Goal: Information Seeking & Learning: Learn about a topic

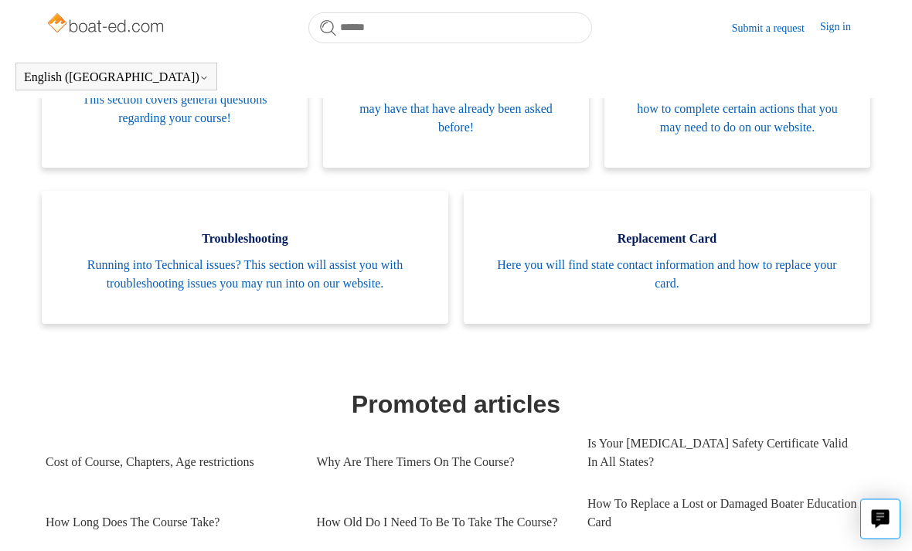
scroll to position [387, 0]
click at [118, 280] on span "Running into Technical issues? This section will assist you with troubleshootin…" at bounding box center [245, 274] width 360 height 37
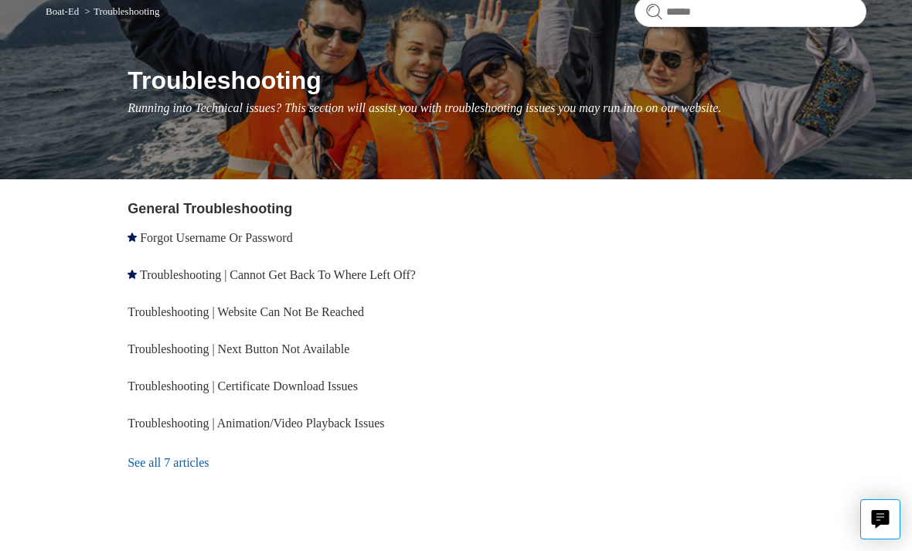
scroll to position [144, 0]
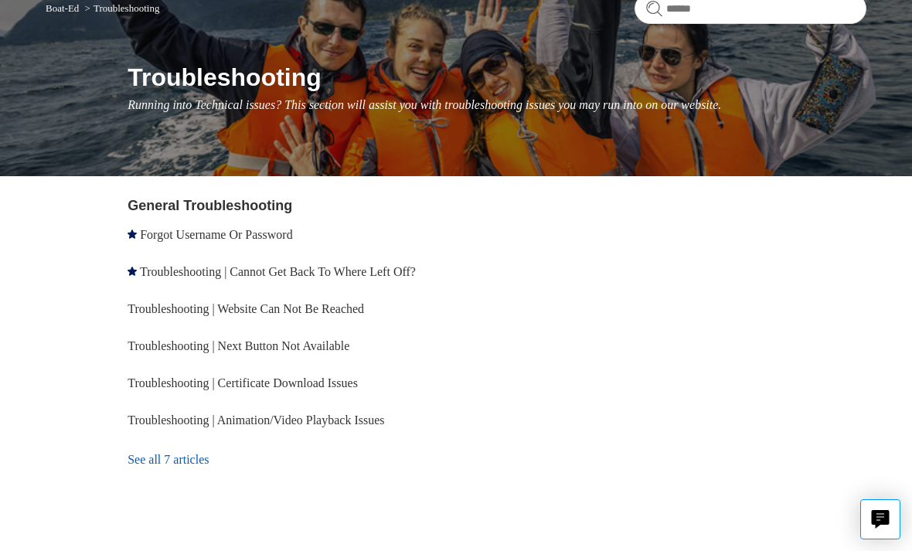
click at [137, 462] on link "See all 7 articles" at bounding box center [294, 460] width 332 height 42
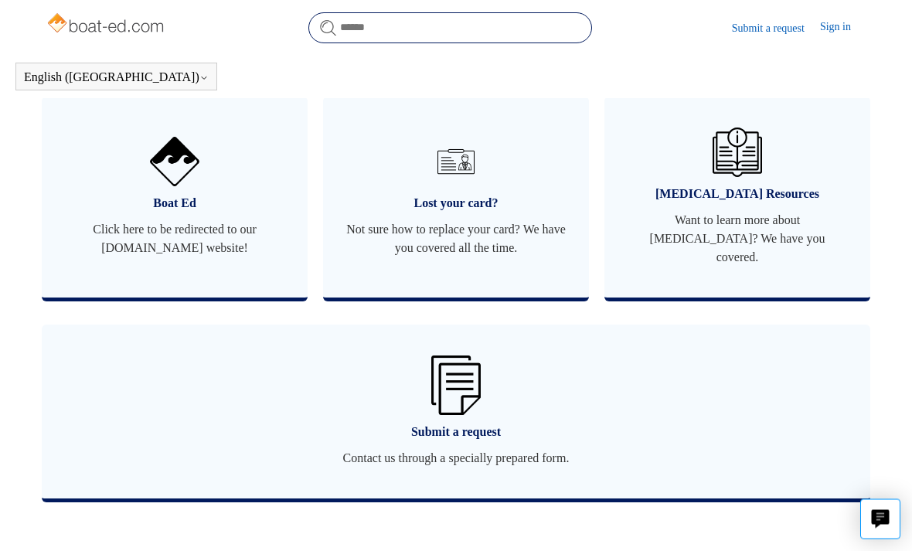
click at [462, 32] on input "Search" at bounding box center [450, 27] width 284 height 31
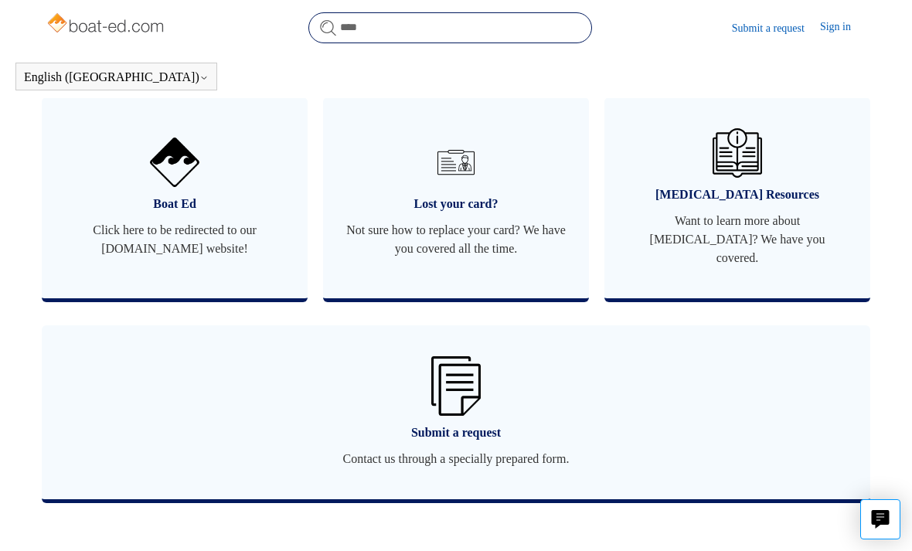
type input "*****"
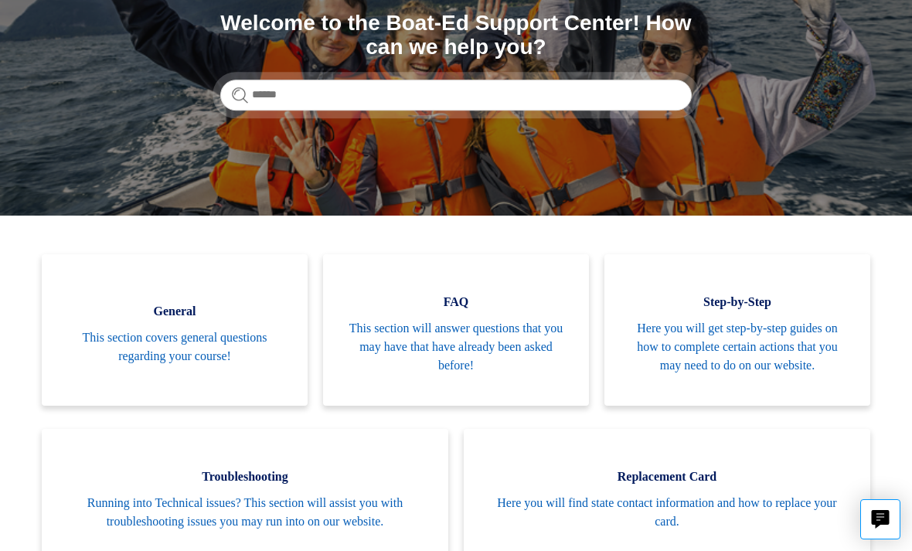
scroll to position [203, 0]
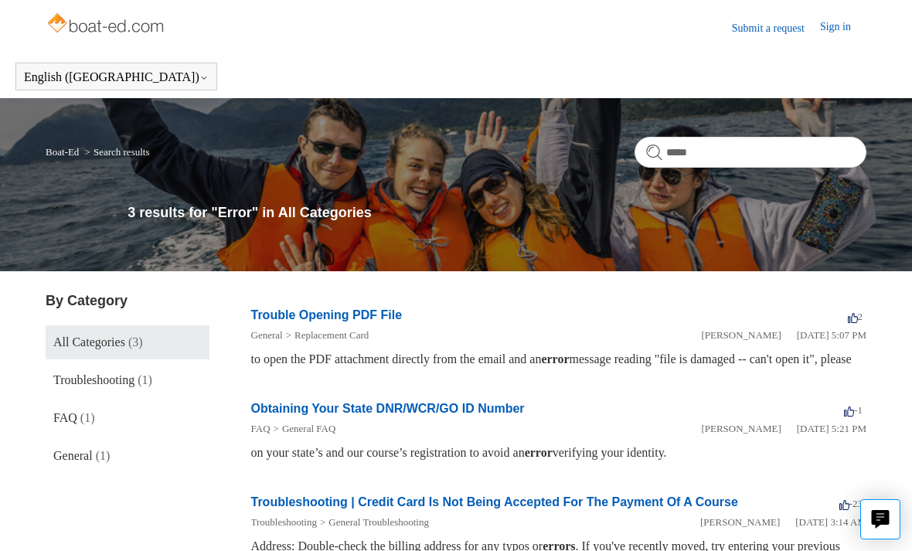
click at [62, 383] on span "Troubleshooting" at bounding box center [93, 379] width 81 height 13
